Goal: Transaction & Acquisition: Purchase product/service

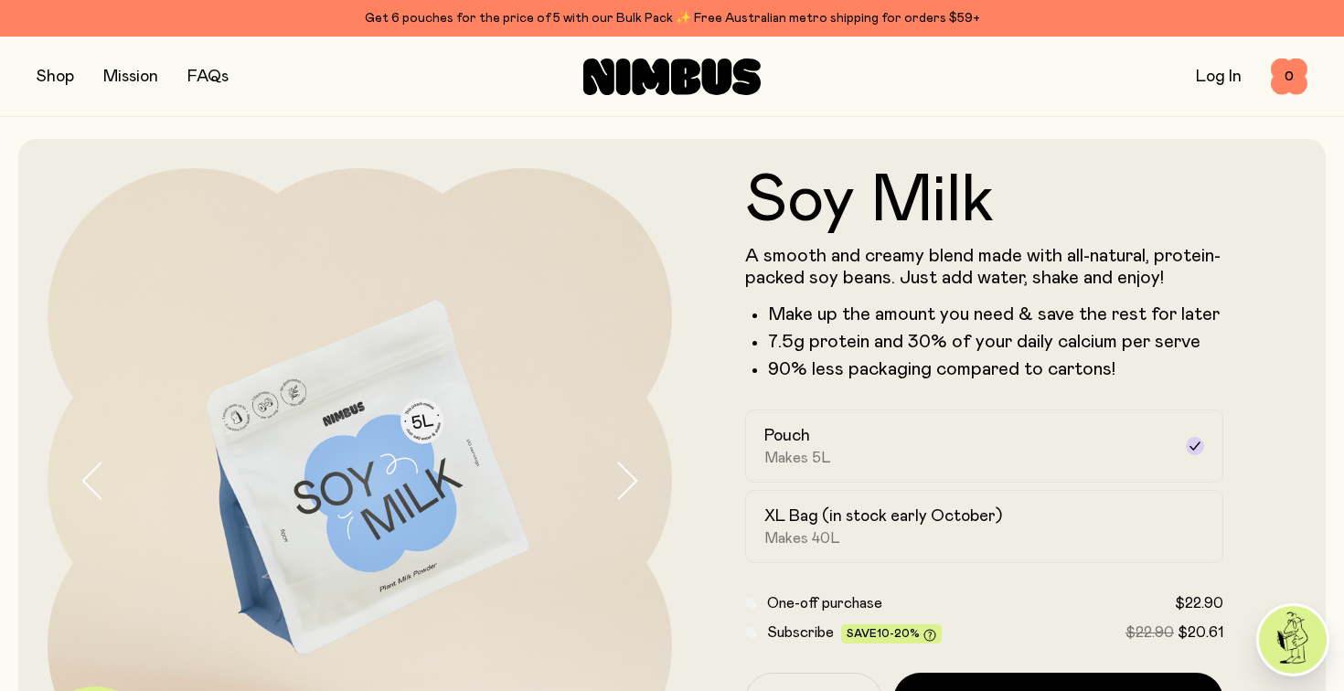
click at [53, 84] on button "button" at bounding box center [55, 77] width 37 height 26
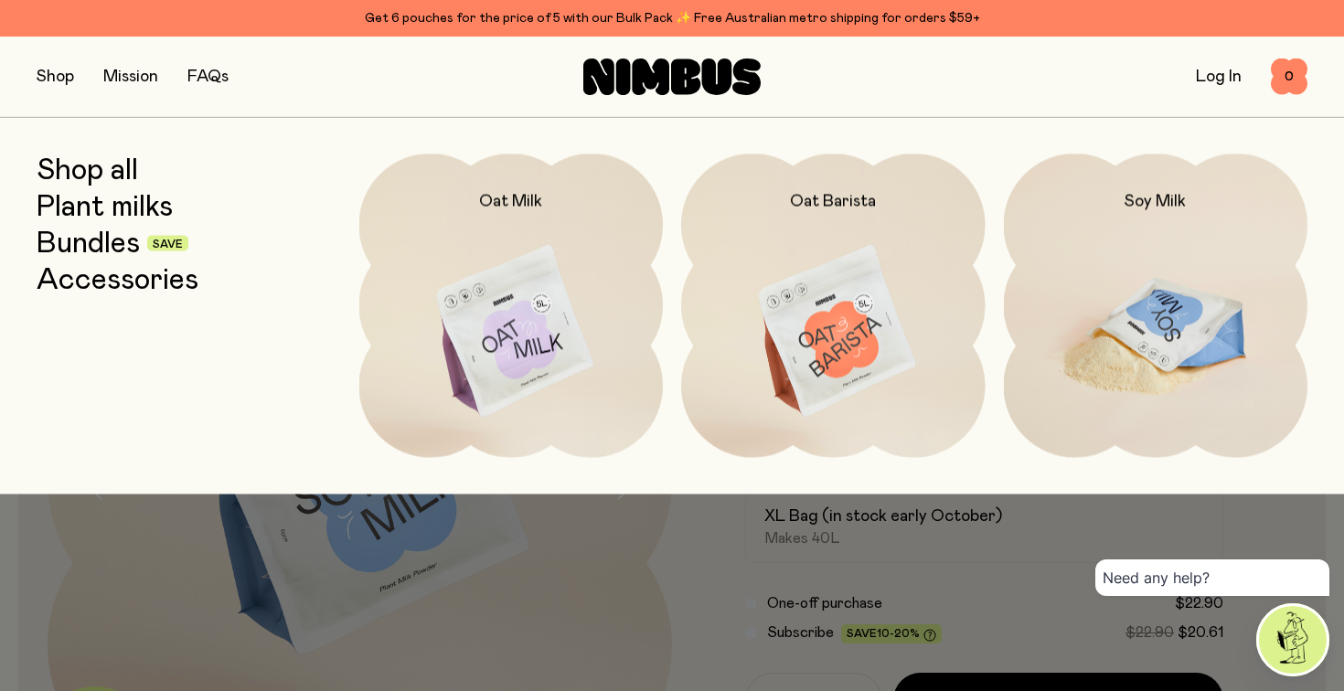
click at [1062, 281] on img at bounding box center [1156, 332] width 304 height 357
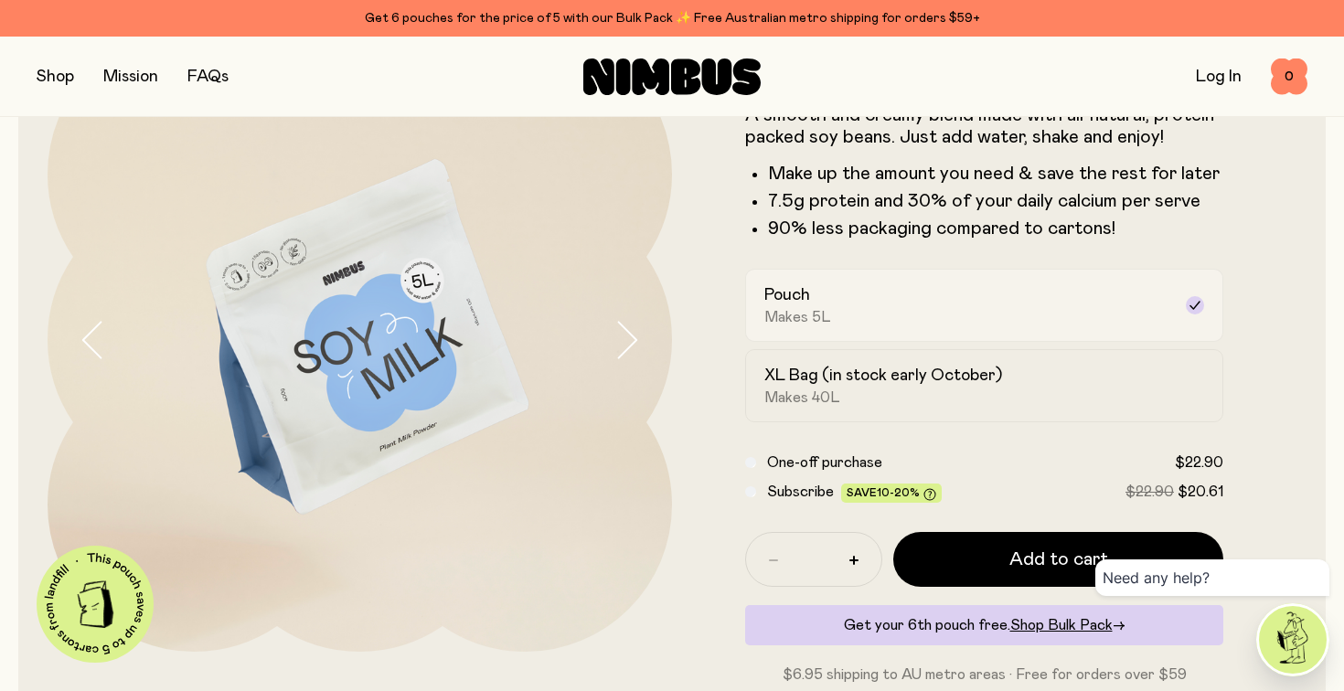
scroll to position [143, 0]
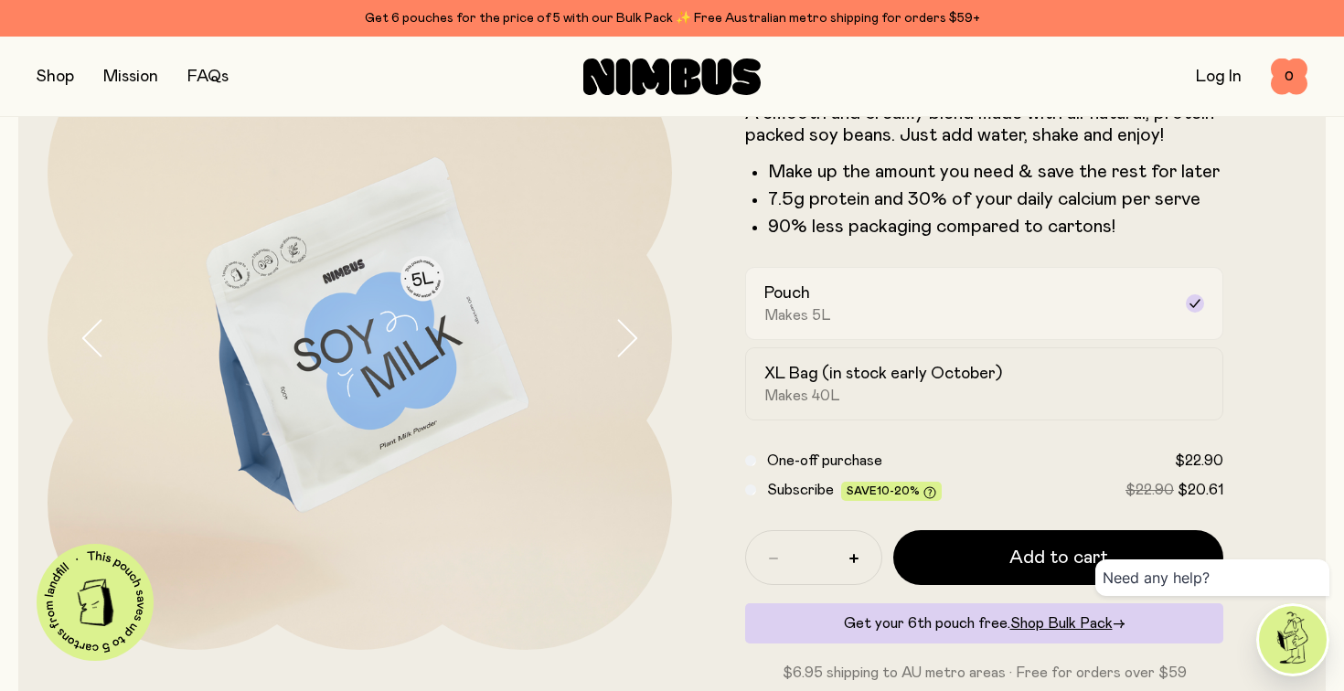
click at [938, 284] on div "Pouch Makes 5L" at bounding box center [967, 303] width 407 height 42
click at [69, 80] on button "button" at bounding box center [55, 77] width 37 height 26
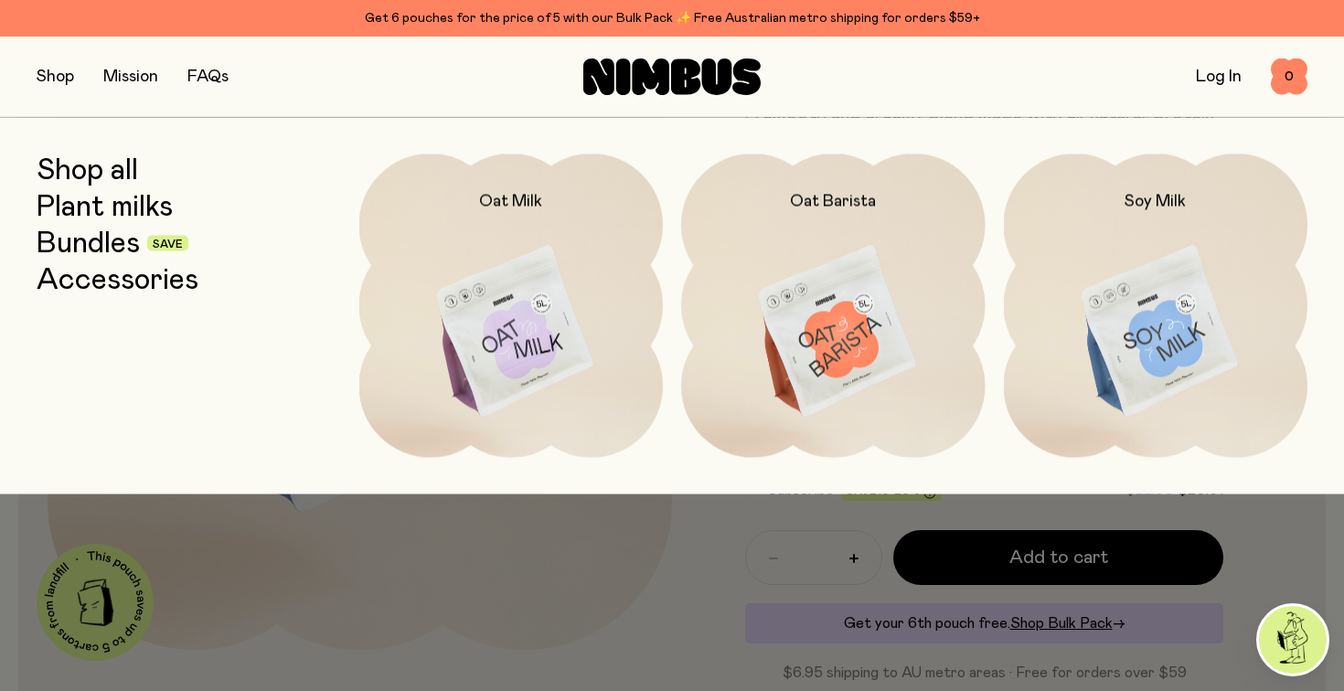
click at [106, 241] on link "Bundles" at bounding box center [88, 243] width 103 height 33
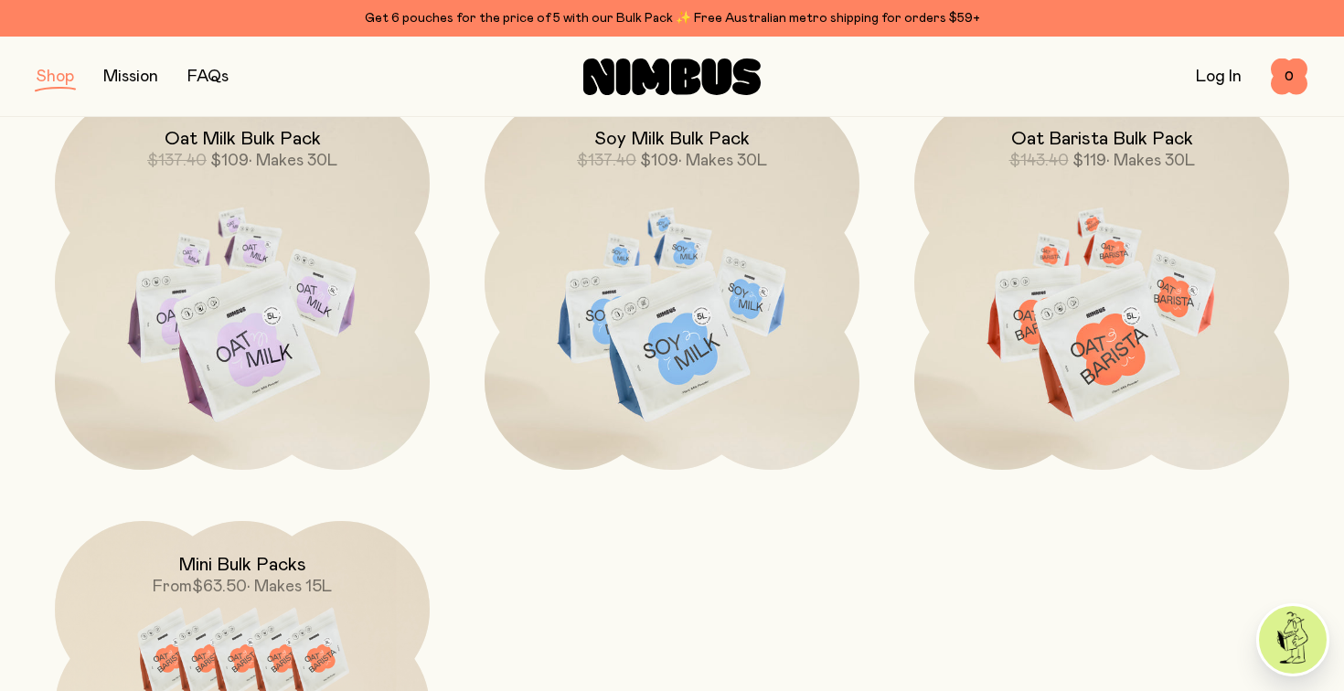
scroll to position [687, 0]
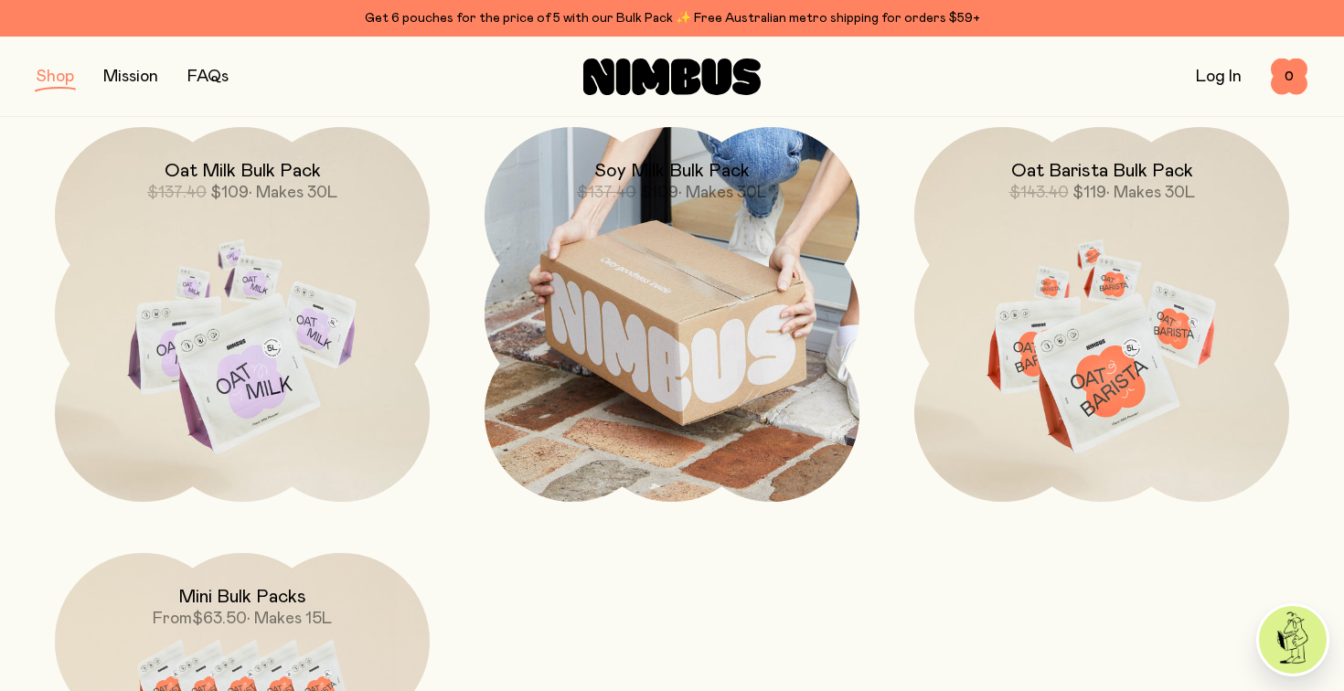
click at [719, 351] on img at bounding box center [672, 314] width 375 height 375
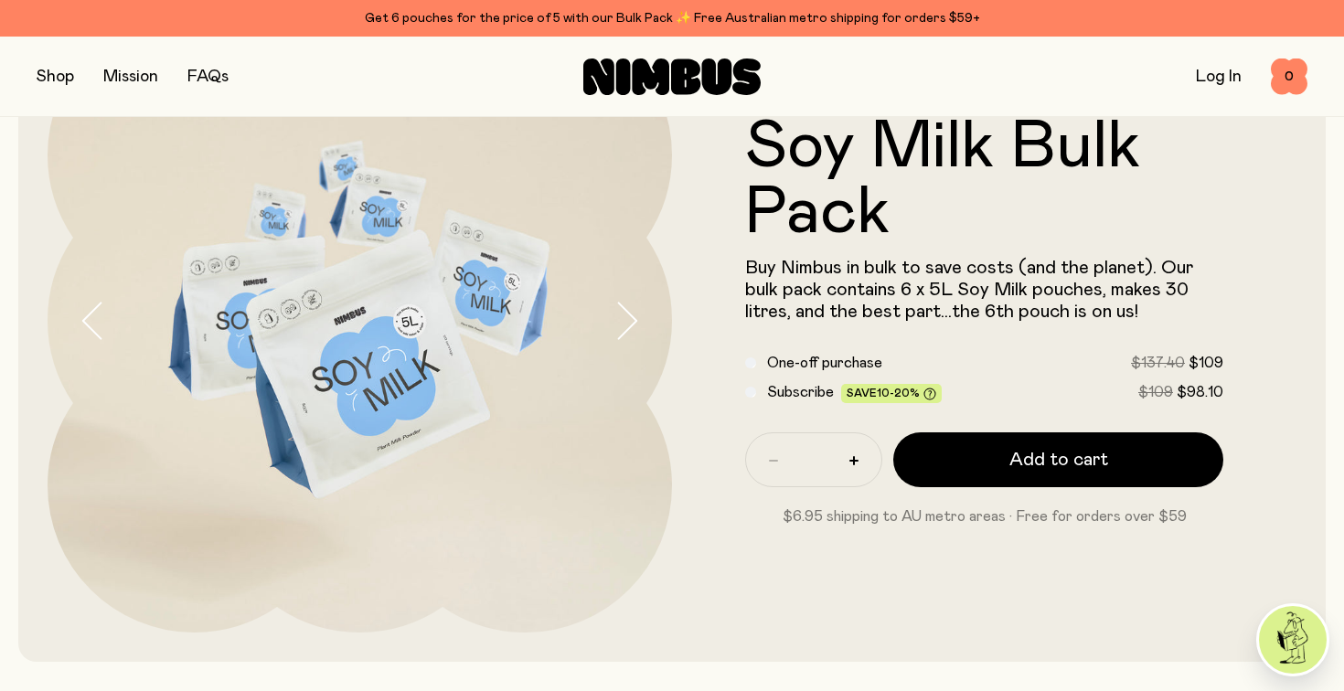
scroll to position [165, 0]
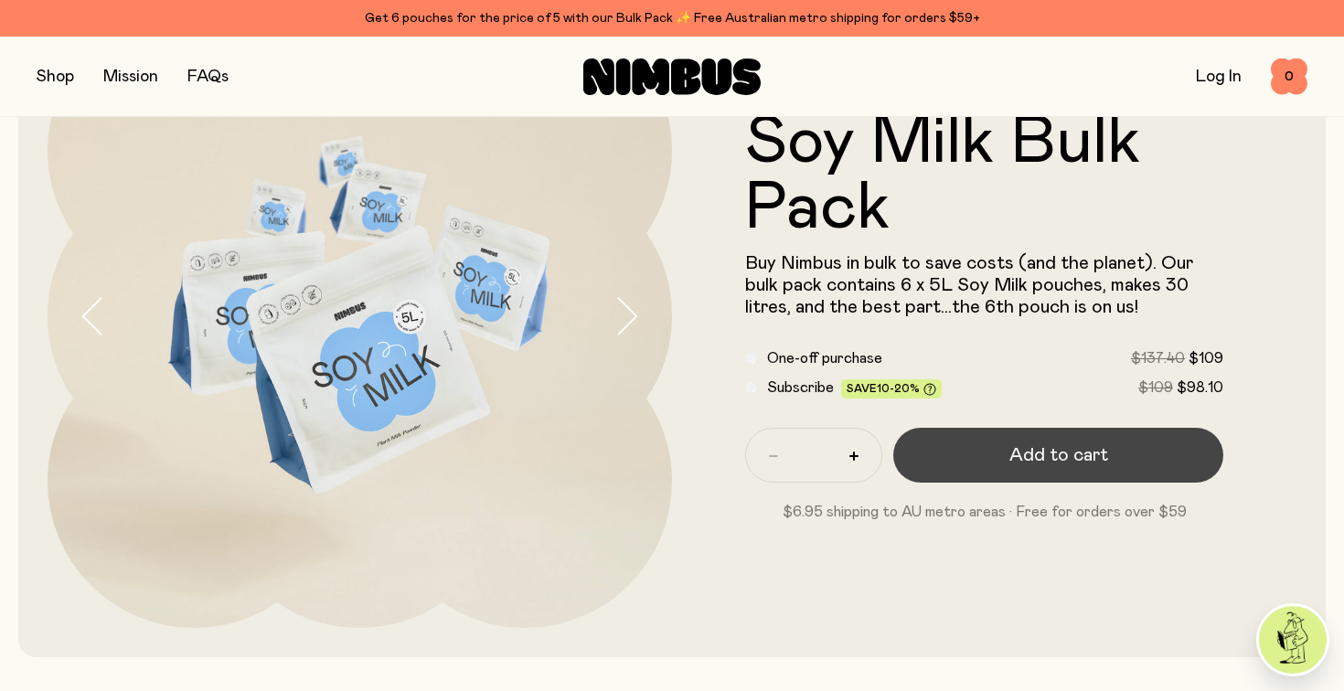
click at [1028, 464] on span "Add to cart" at bounding box center [1058, 455] width 99 height 26
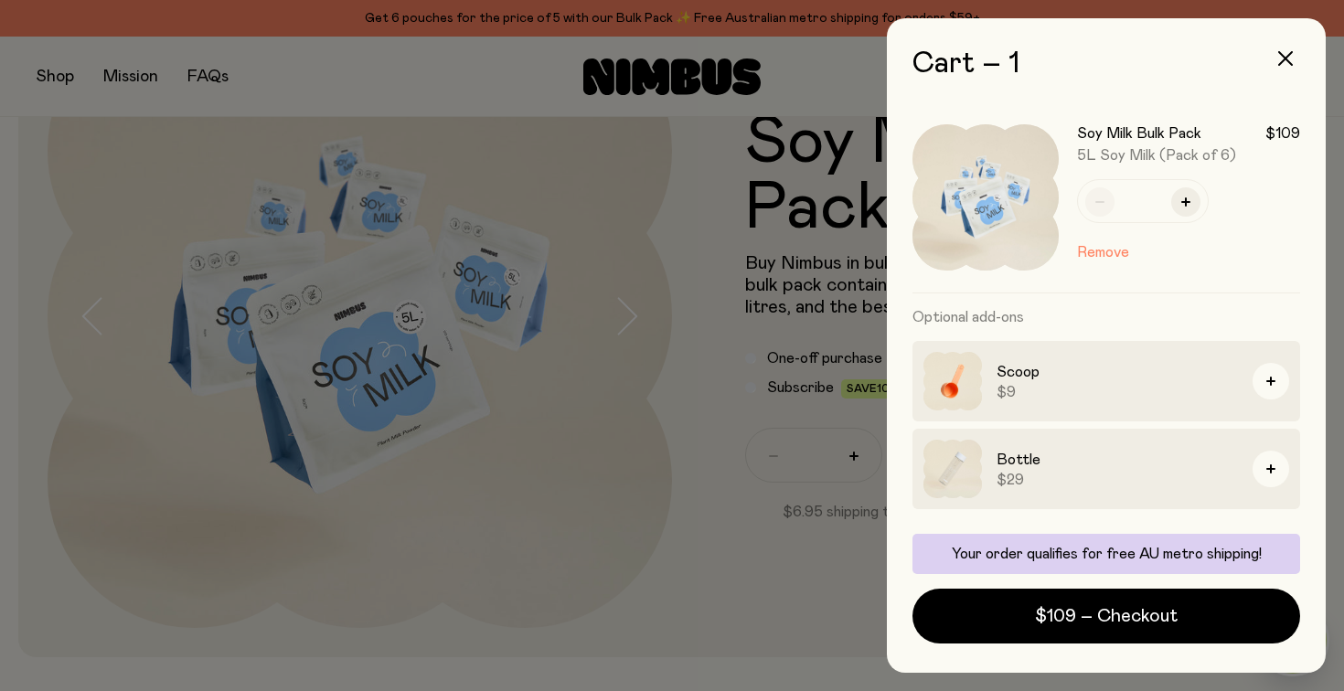
scroll to position [81, 0]
